Goal: Task Accomplishment & Management: Manage account settings

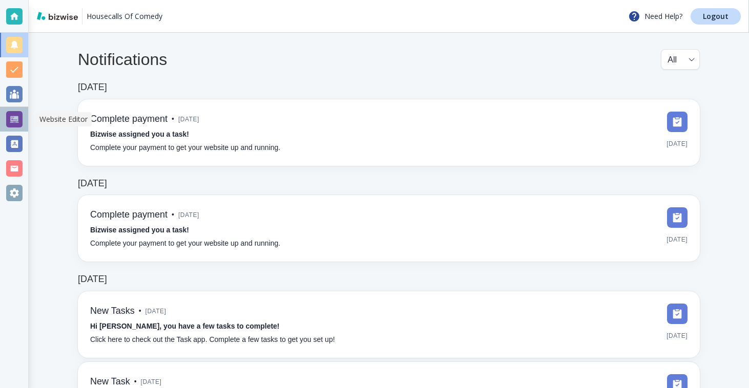
click at [22, 116] on div at bounding box center [14, 119] width 16 height 16
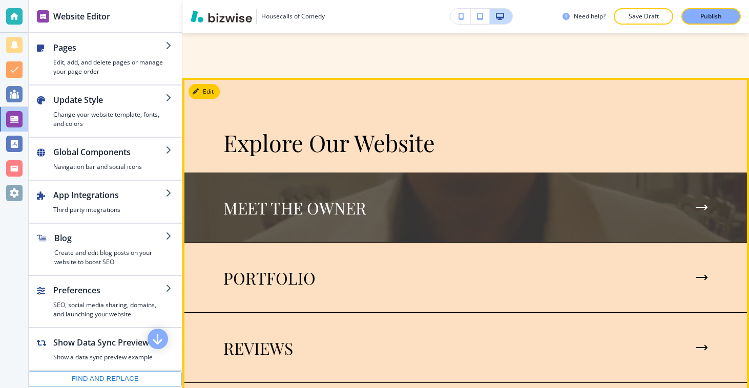
scroll to position [4442, 0]
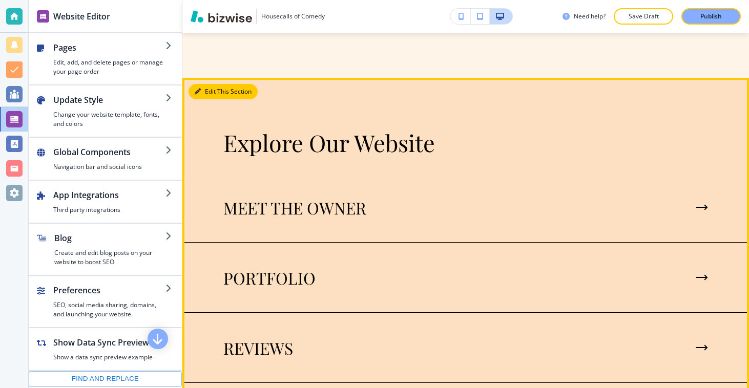
click at [201, 84] on button "Edit This Section" at bounding box center [223, 91] width 69 height 15
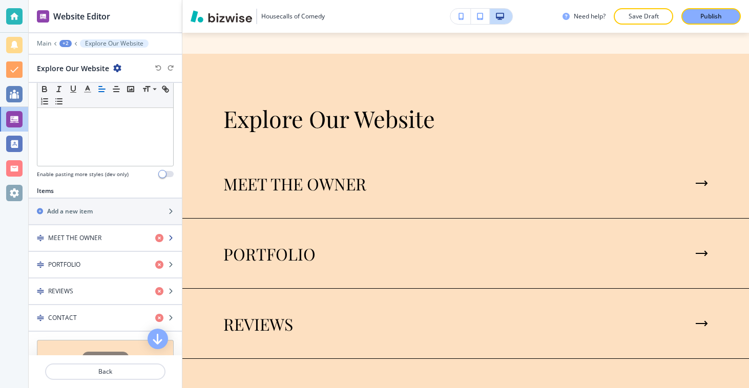
scroll to position [263, 0]
click at [96, 239] on h4 "MEET THE OWNER" at bounding box center [74, 237] width 53 height 9
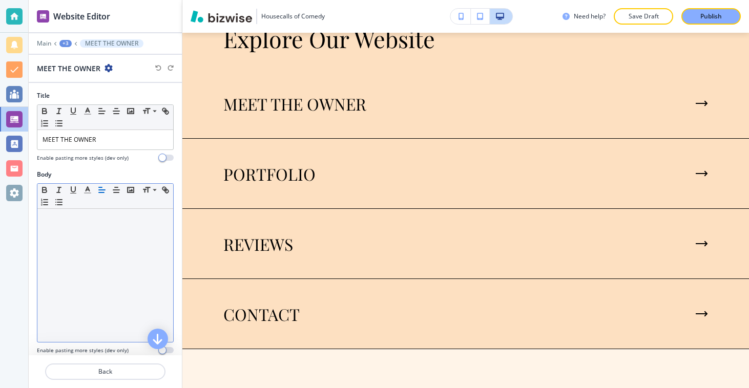
scroll to position [4561, 0]
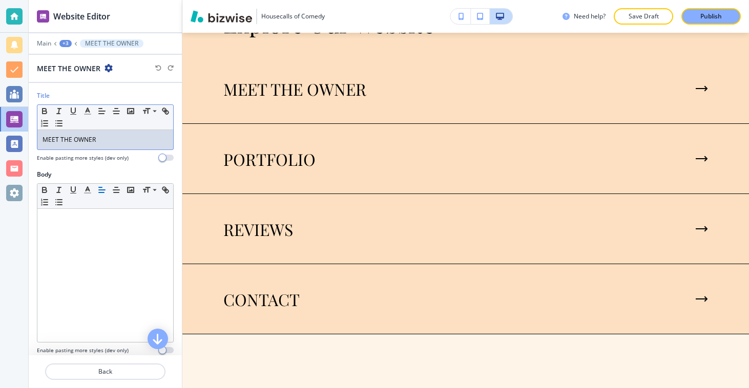
click at [110, 147] on div "MEET THE OWNER" at bounding box center [105, 139] width 136 height 19
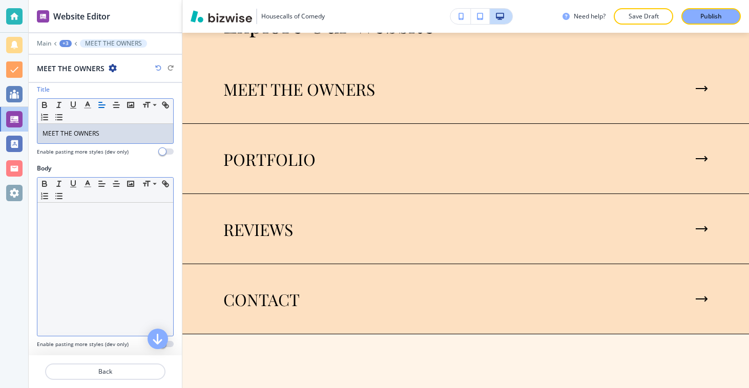
scroll to position [7, 0]
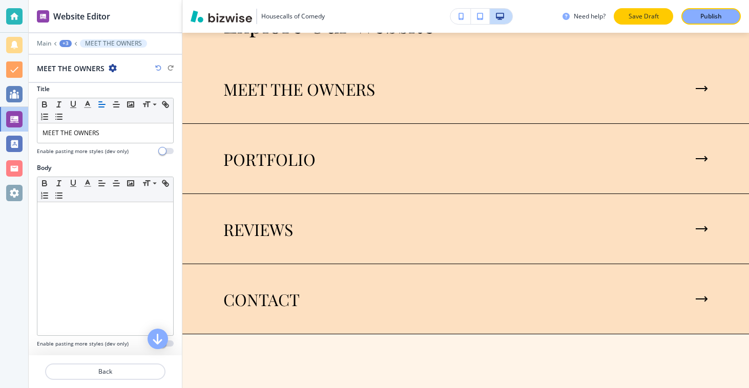
click at [644, 15] on p "Save Draft" at bounding box center [643, 16] width 33 height 9
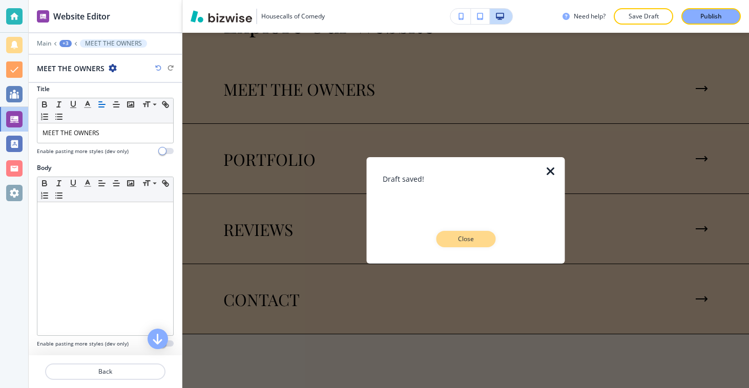
click at [473, 233] on button "Close" at bounding box center [465, 239] width 59 height 16
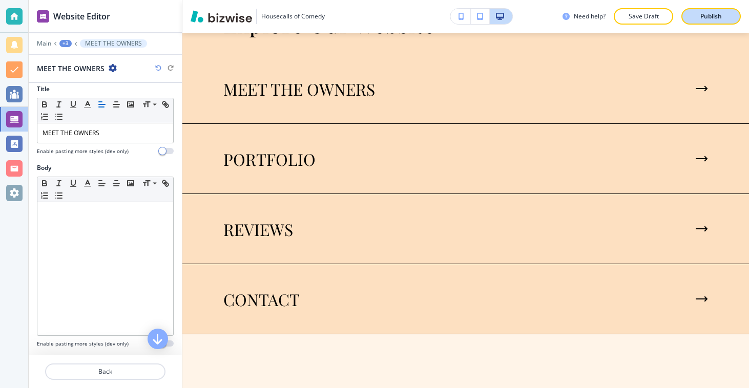
click at [714, 20] on p "Publish" at bounding box center [711, 16] width 22 height 9
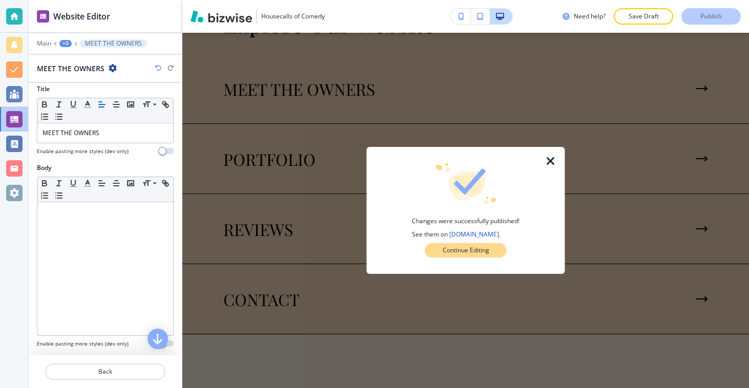
click at [469, 248] on p "Continue Editing" at bounding box center [466, 250] width 47 height 9
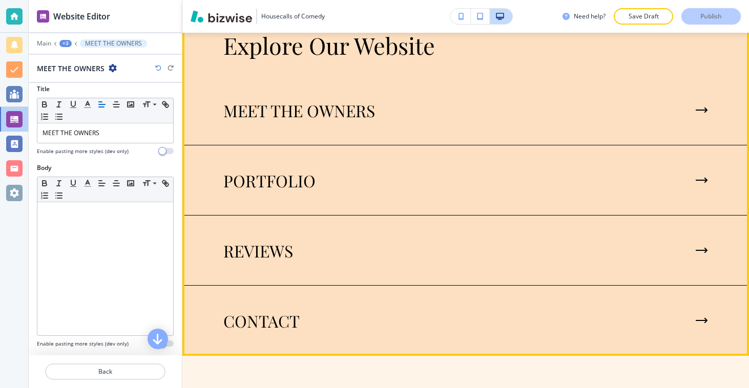
scroll to position [4484, 0]
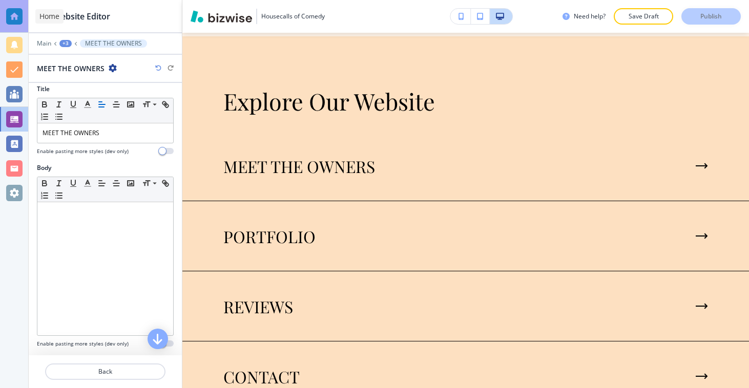
click at [13, 17] on div at bounding box center [14, 16] width 16 height 16
